Goal: Use online tool/utility: Utilize a website feature to perform a specific function

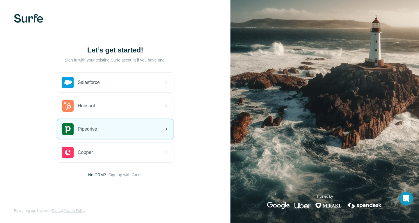
click at [123, 131] on div "Pipedrive" at bounding box center [115, 129] width 116 height 20
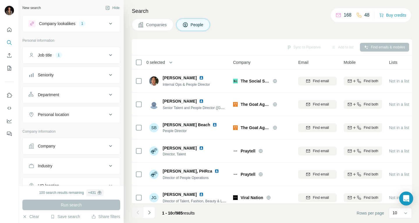
click at [158, 24] on span "Companies" at bounding box center [156, 25] width 21 height 6
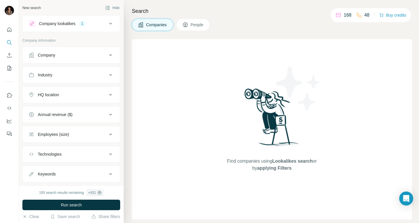
click at [72, 56] on div "Company" at bounding box center [68, 55] width 79 height 6
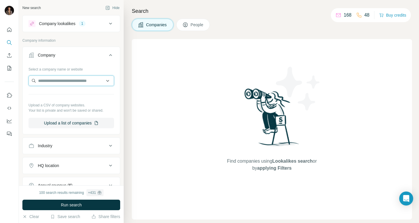
click at [79, 76] on input "text" at bounding box center [72, 80] width 86 height 10
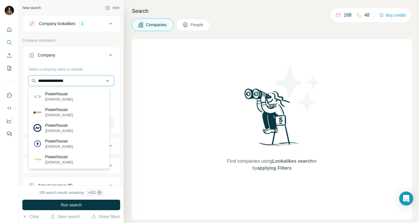
type input "**********"
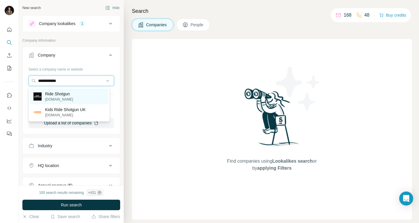
type input "**********"
click at [79, 93] on div "Ride Shotgun [DOMAIN_NAME]" at bounding box center [69, 97] width 78 height 16
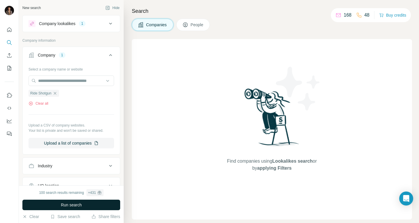
click at [106, 201] on button "Run search" at bounding box center [71, 204] width 98 height 10
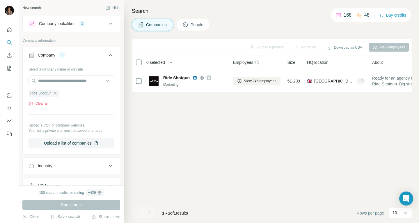
click at [97, 23] on div "Company lookalikes 1" at bounding box center [68, 23] width 79 height 7
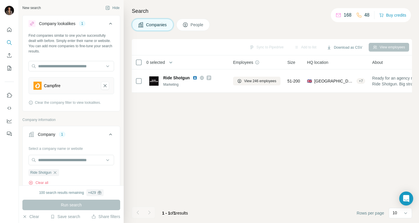
click at [77, 61] on div "Find companies similar to one you've successfully dealt with before. Simply ent…" at bounding box center [71, 71] width 97 height 77
click at [102, 86] on icon "Campfire-remove-button" at bounding box center [104, 86] width 5 height 6
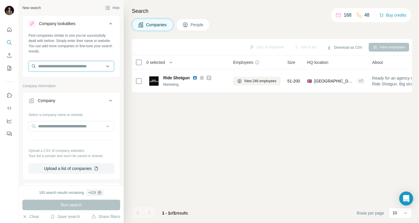
click at [82, 66] on input "text" at bounding box center [72, 66] width 86 height 10
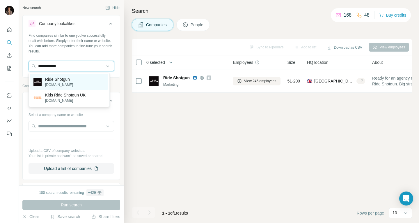
type input "**********"
click at [80, 82] on div "Ride Shotgun [DOMAIN_NAME]" at bounding box center [69, 82] width 78 height 16
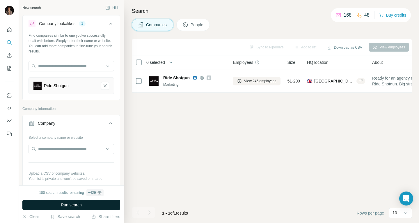
click at [86, 203] on button "Run search" at bounding box center [71, 204] width 98 height 10
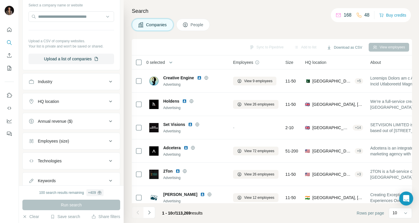
scroll to position [132, 0]
